Goal: Information Seeking & Learning: Learn about a topic

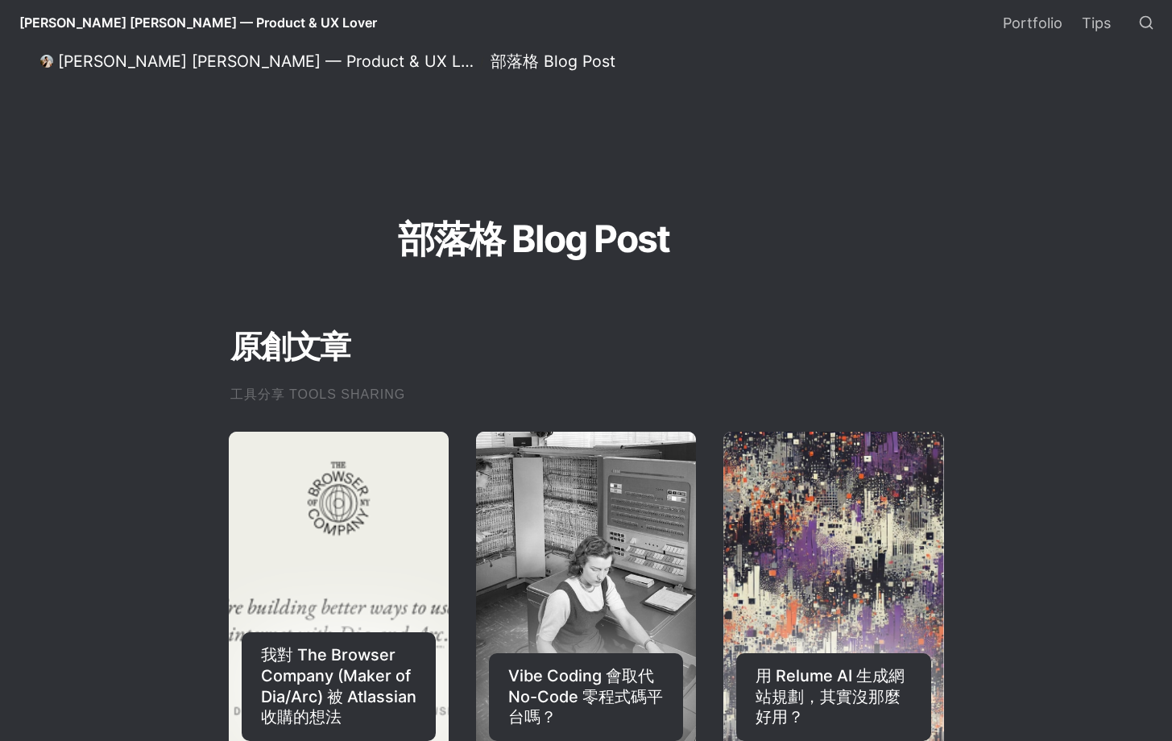
select select "語言翻譯小工具"
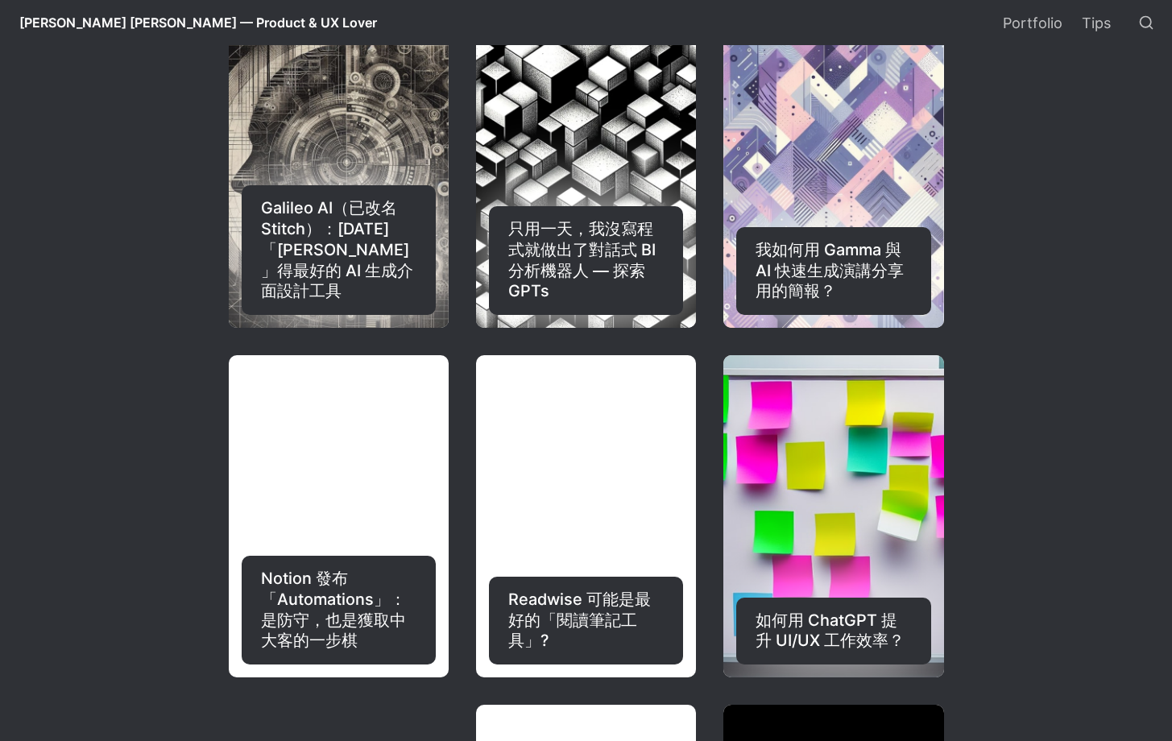
scroll to position [1630, 0]
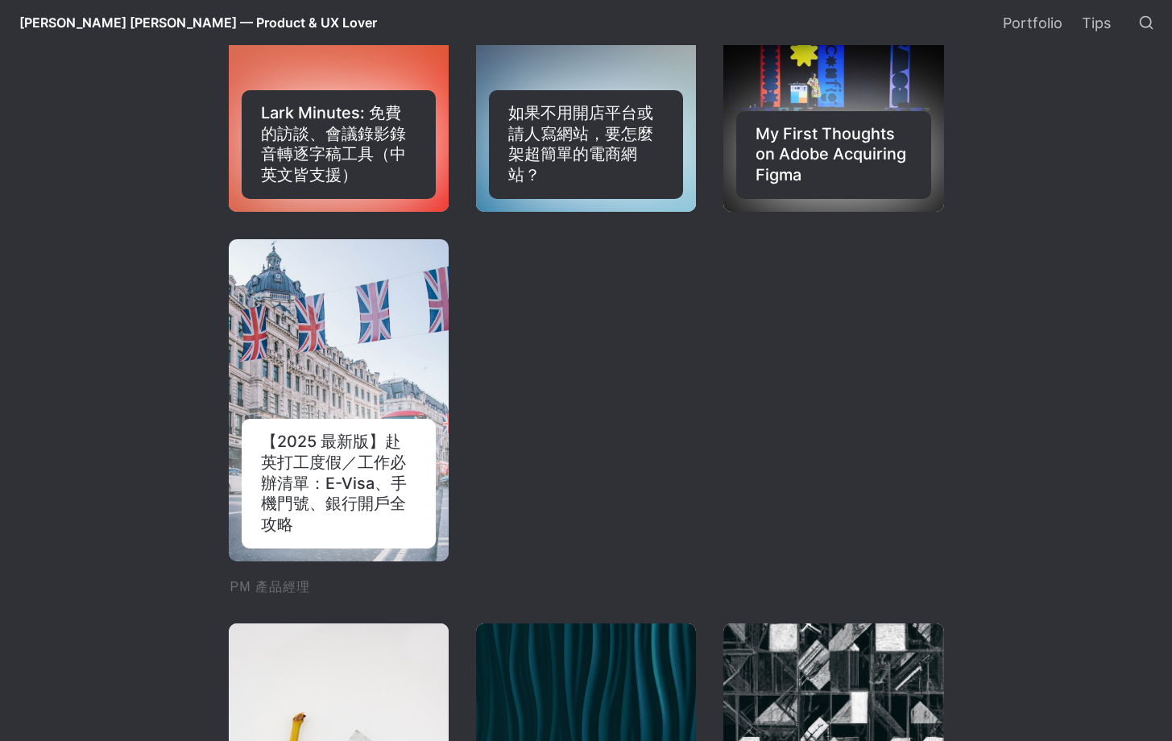
click at [387, 409] on link "【2025 最新版】赴英打工度假／工作必辦清單：E-Visa、手機門號、銀行開戶全攻略" at bounding box center [339, 400] width 220 height 322
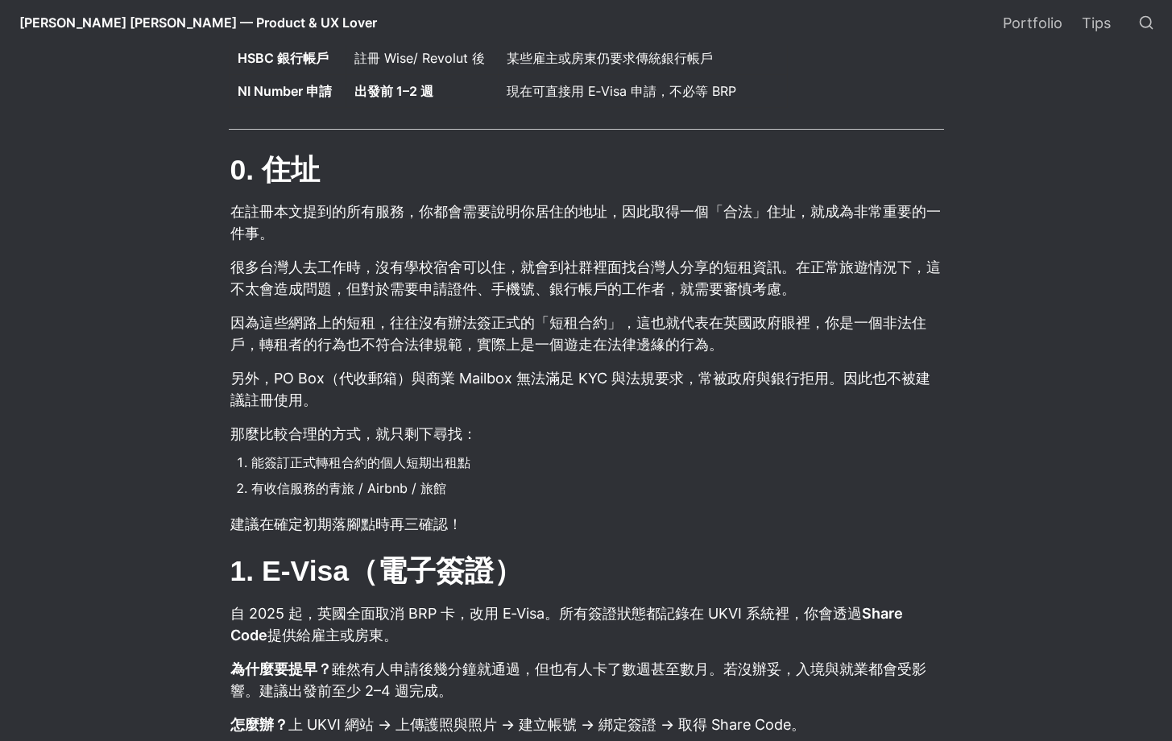
scroll to position [1148, 0]
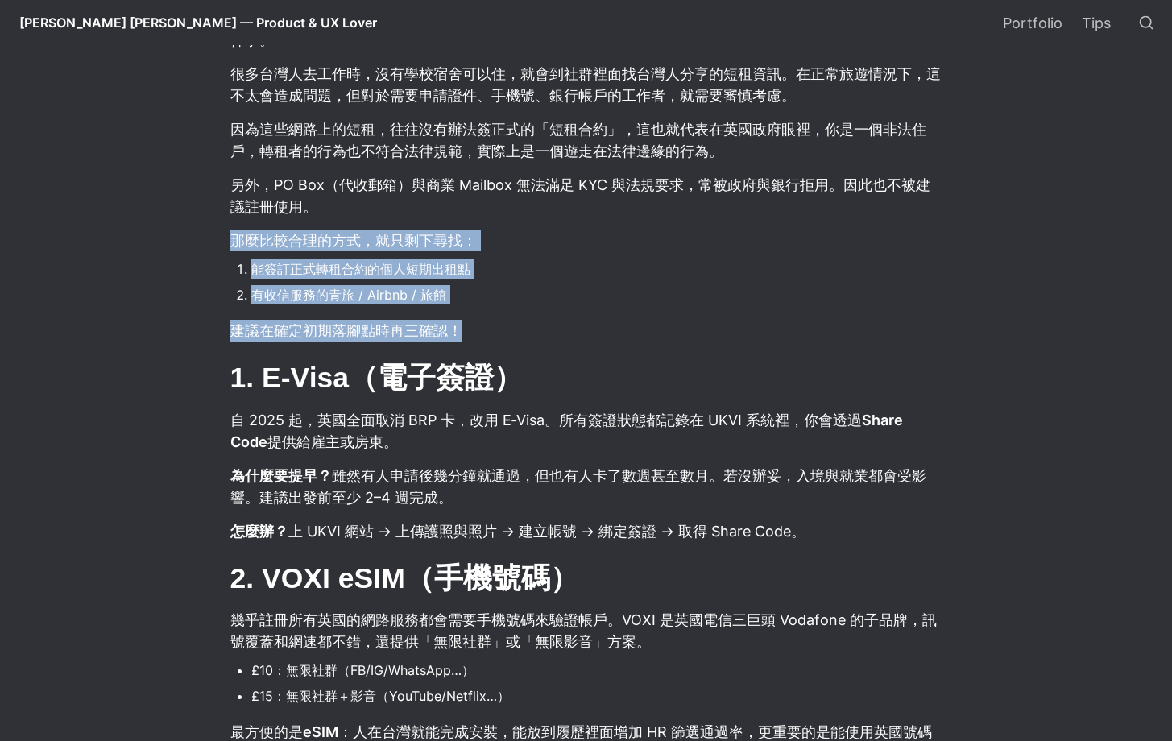
drag, startPoint x: 490, startPoint y: 228, endPoint x: 582, endPoint y: 337, distance: 142.9
click at [582, 337] on article "在台灣人心中，英國一直是打工度假與海外工作的熱門選項。很多人花了大量精力終於拿到 YMS 簽證，但卻到了英國當地才發現還有很多問題沒有處理好。從簽證、手機門號…" at bounding box center [586, 669] width 870 height 2625
click at [589, 326] on p "建議在確定初期落腳點時再三確認！" at bounding box center [586, 330] width 715 height 27
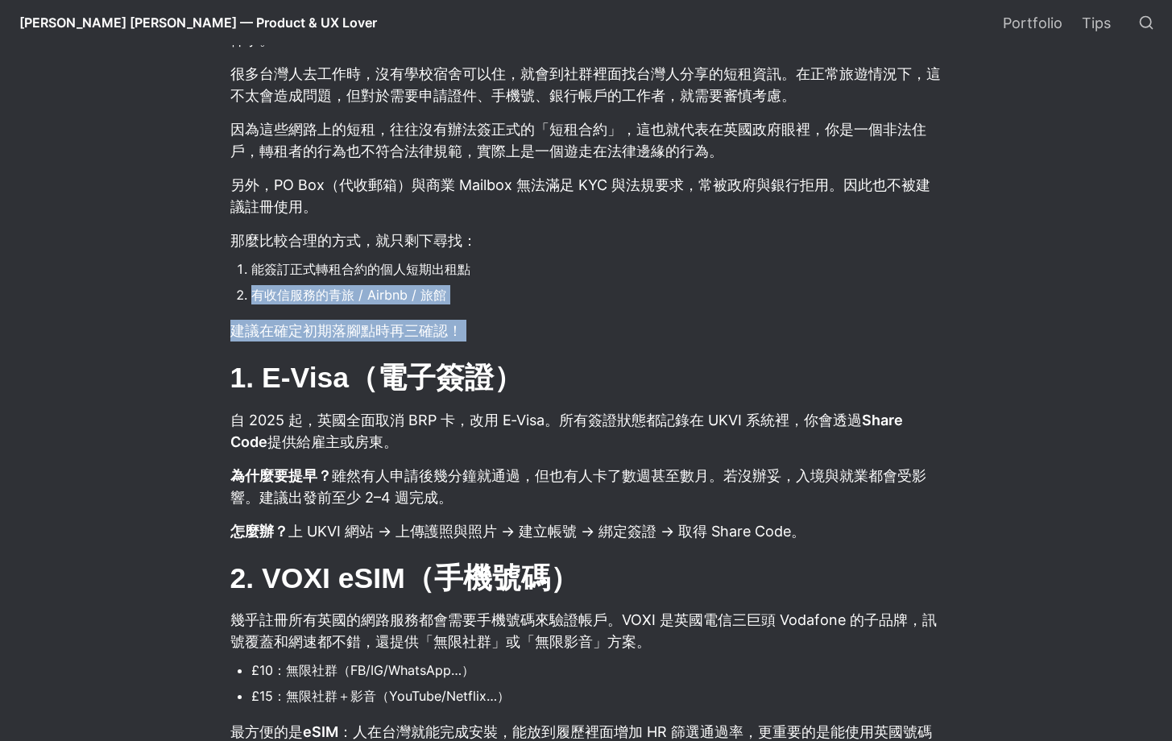
drag, startPoint x: 589, startPoint y: 326, endPoint x: 689, endPoint y: 280, distance: 110.6
click at [687, 268] on article "在台灣人心中，英國一直是打工度假與海外工作的熱門選項。很多人花了大量精力終於拿到 YMS 簽證，但卻到了英國當地才發現還有很多問題沒有處理好。從簽證、手機門號…" at bounding box center [586, 669] width 870 height 2625
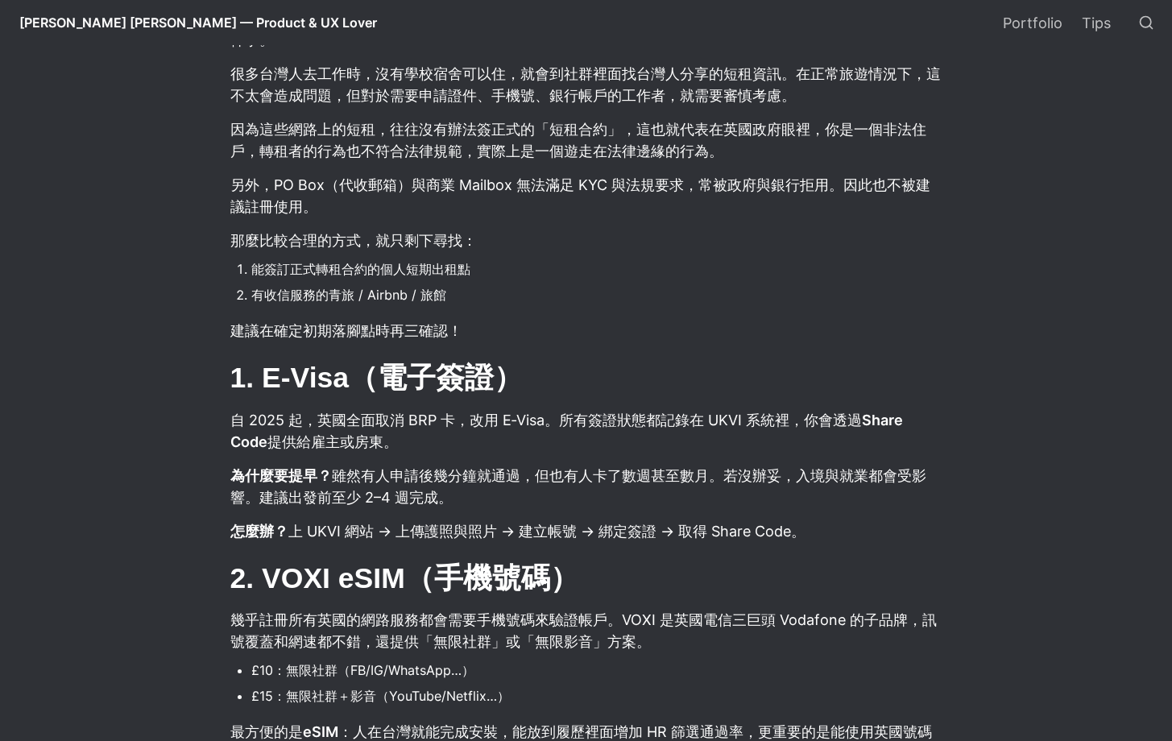
click at [689, 281] on li "能簽訂正式轉租合約的個人短期出租點" at bounding box center [597, 269] width 693 height 24
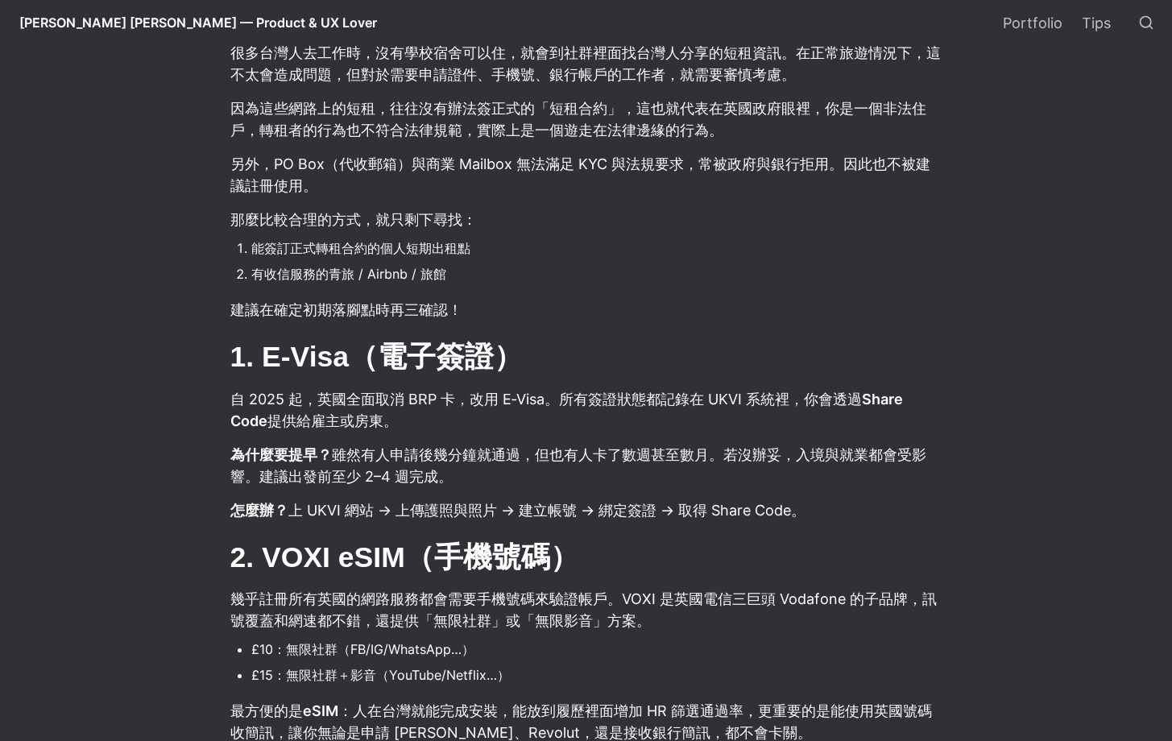
scroll to position [1392, 0]
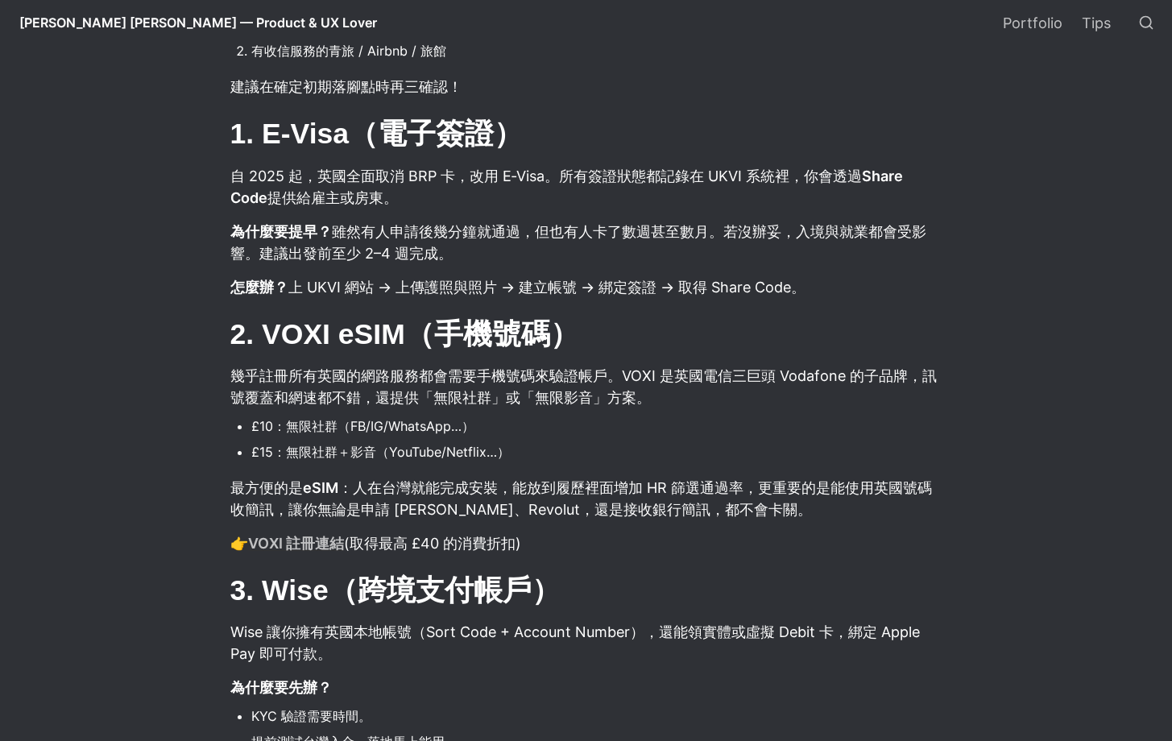
drag, startPoint x: 472, startPoint y: 178, endPoint x: 866, endPoint y: 267, distance: 403.8
click at [863, 269] on article "在台灣人心中，英國一直是打工度假與海外工作的熱門選項。很多人花了大量精力終於拿到 YMS 簽證，但卻到了英國當地才發現還有很多問題沒有處理好。從簽證、手機門號…" at bounding box center [586, 425] width 870 height 2625
click at [866, 267] on p "為什麼要提早？ 雖然有人申請後幾分鐘就通過，但也有人卡了數週甚至數月。若沒辦妥，入境與就業都會受影響。建議出發前至少 2–4 週完成。" at bounding box center [586, 242] width 715 height 48
drag, startPoint x: 863, startPoint y: 243, endPoint x: 896, endPoint y: 136, distance: 112.3
click at [896, 136] on article "在台灣人心中，英國一直是打工度假與海外工作的熱門選項。很多人花了大量精力終於拿到 YMS 簽證，但卻到了英國當地才發現還有很多問題沒有處理好。從簽證、手機門號…" at bounding box center [586, 425] width 870 height 2625
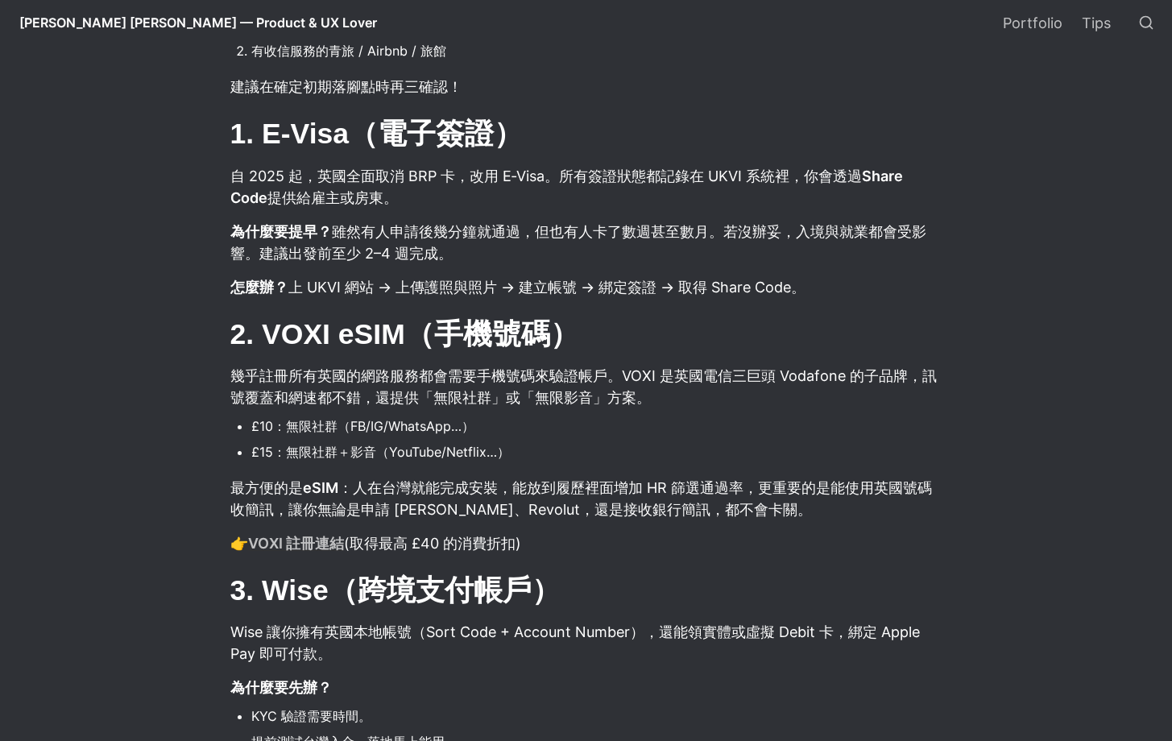
click at [896, 136] on h2 "1. E‑Visa（電子簽證）" at bounding box center [586, 134] width 715 height 42
drag, startPoint x: 892, startPoint y: 163, endPoint x: 913, endPoint y: 289, distance: 127.4
click at [913, 289] on article "在台灣人心中，英國一直是打工度假與海外工作的熱門選項。很多人花了大量精力終於拿到 YMS 簽證，但卻到了英國當地才發現還有很多問題沒有處理好。從簽證、手機門號…" at bounding box center [586, 425] width 870 height 2625
click at [913, 289] on p "怎麼辦？ 上 UKVI 網站 → 上傳護照與照片 → 建立帳號 → 綁定簽證 → 取得 Share Code。" at bounding box center [586, 287] width 715 height 27
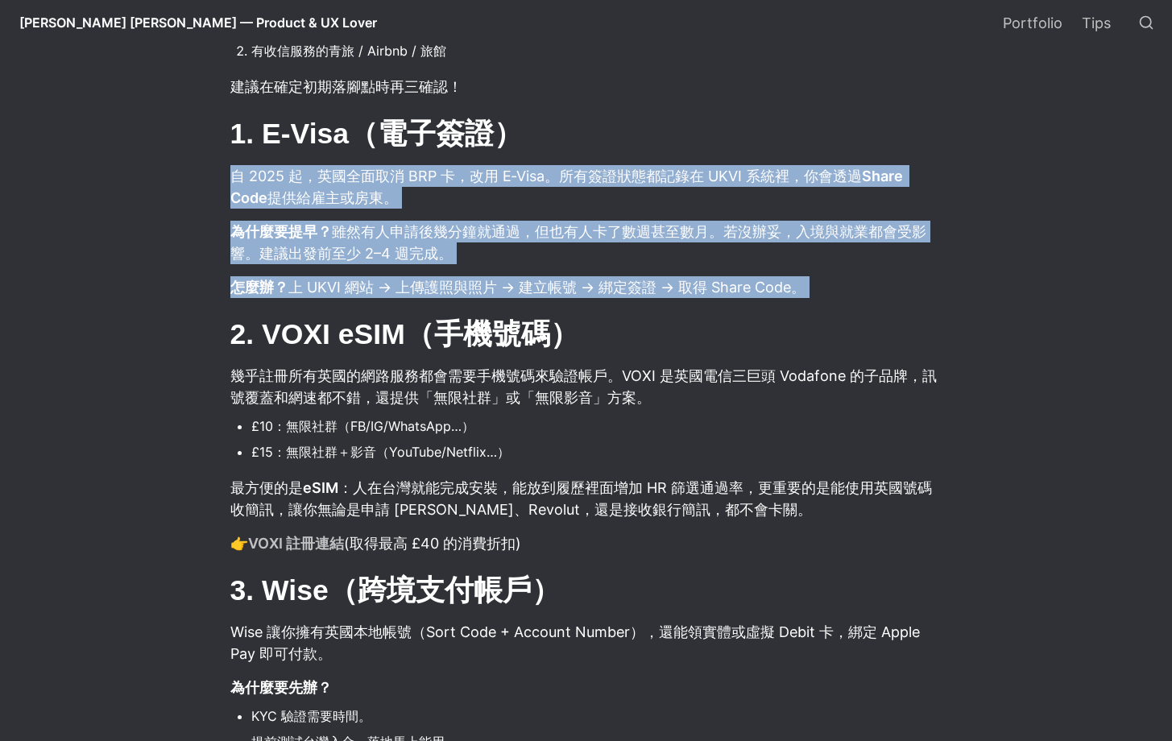
drag, startPoint x: 913, startPoint y: 289, endPoint x: 920, endPoint y: 126, distance: 162.8
click at [920, 126] on article "在台灣人心中，英國一直是打工度假與海外工作的熱門選項。很多人花了大量精力終於拿到 YMS 簽證，但卻到了英國當地才發現還有很多問題沒有處理好。從簽證、手機門號…" at bounding box center [586, 425] width 870 height 2625
click at [920, 126] on h2 "1. E‑Visa（電子簽證）" at bounding box center [586, 134] width 715 height 42
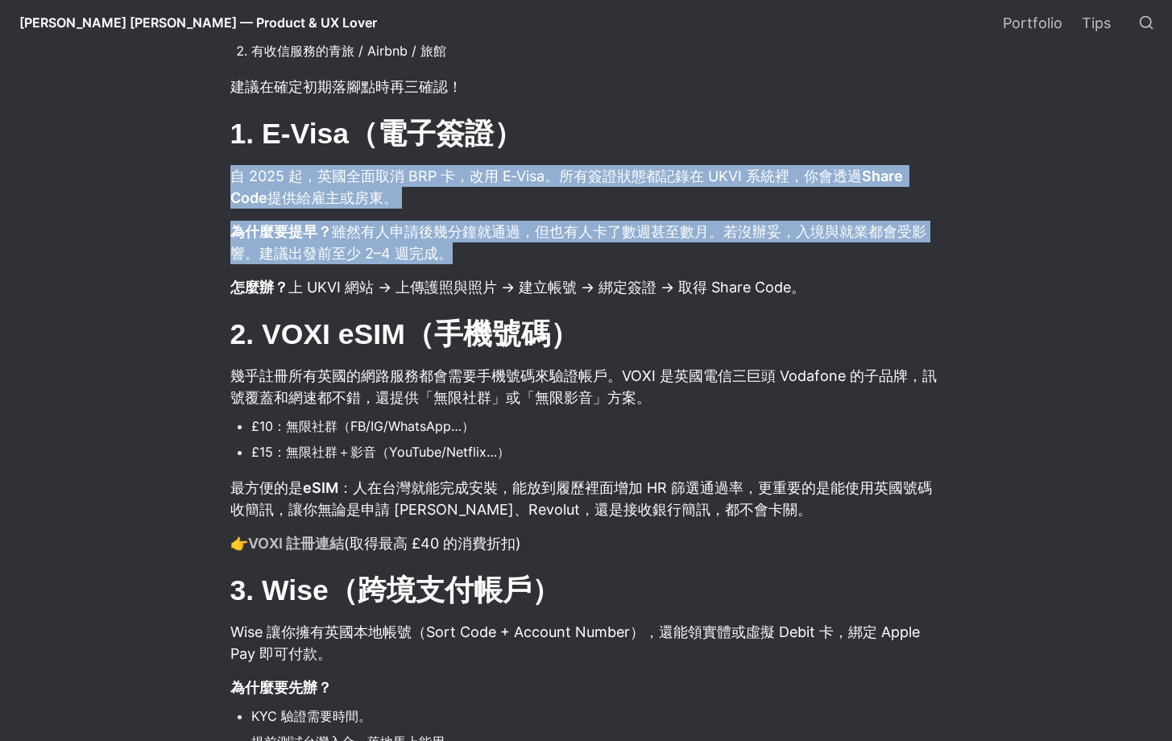
drag, startPoint x: 920, startPoint y: 126, endPoint x: 922, endPoint y: 280, distance: 153.8
click at [922, 277] on article "在台灣人心中，英國一直是打工度假與海外工作的熱門選項。很多人花了大量精力終於拿到 YMS 簽證，但卻到了英國當地才發現還有很多問題沒有處理好。從簽證、手機門號…" at bounding box center [586, 425] width 870 height 2625
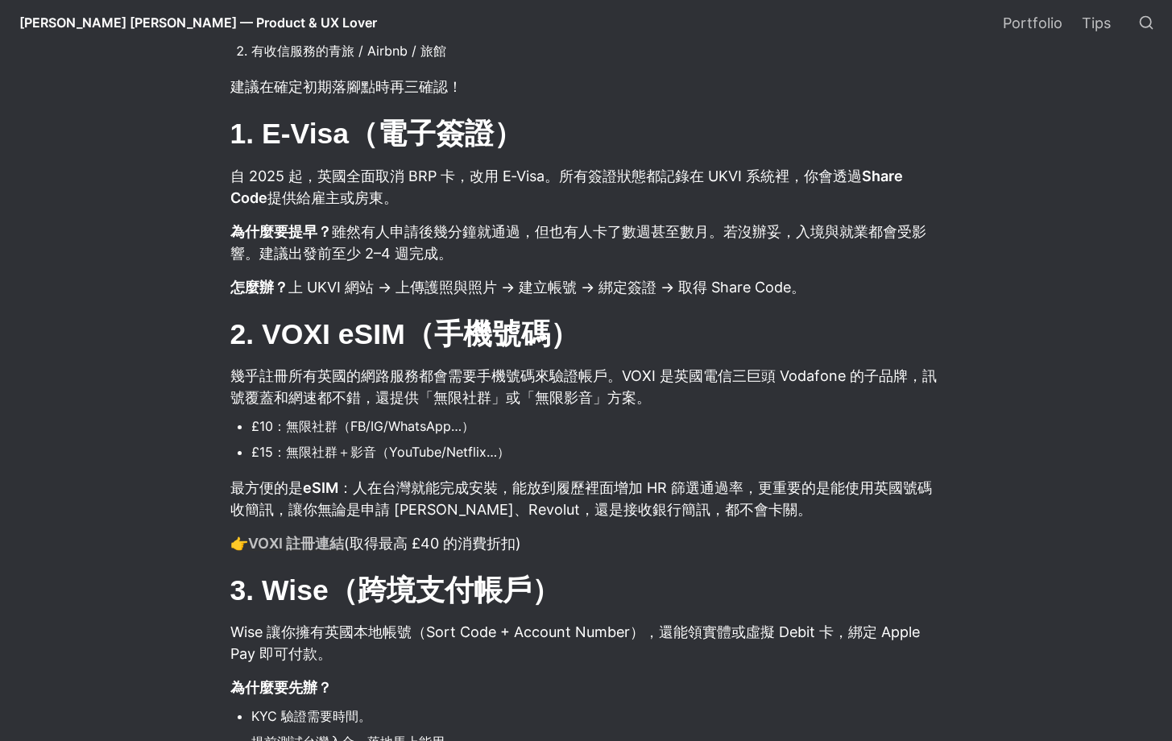
click at [922, 286] on p "怎麼辦？ 上 UKVI 網站 → 上傳護照與照片 → 建立帳號 → 綁定簽證 → 取得 Share Code。" at bounding box center [586, 287] width 715 height 27
drag, startPoint x: 269, startPoint y: 291, endPoint x: 958, endPoint y: 271, distance: 689.6
click at [958, 270] on article "在台灣人心中，英國一直是打工度假與海外工作的熱門選項。很多人花了大量精力終於拿到 YMS 簽證，但卻到了英國當地才發現還有很多問題沒有處理好。從簽證、手機門號…" at bounding box center [586, 425] width 870 height 2625
click at [896, 292] on p "怎麼辦？ 上 UKVI 網站 → 上傳護照與照片 → 建立帳號 → 綁定簽證 → 取得 Share Code。" at bounding box center [586, 287] width 715 height 27
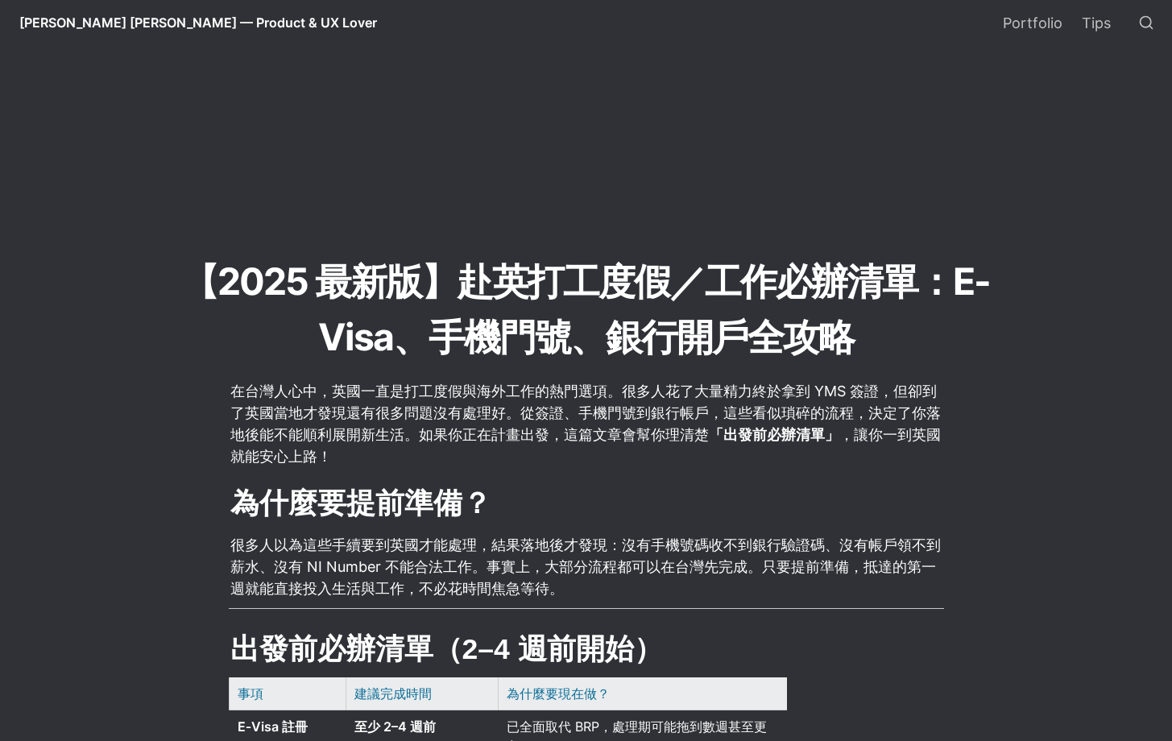
scroll to position [0, 0]
